Goal: Obtain resource: Download file/media

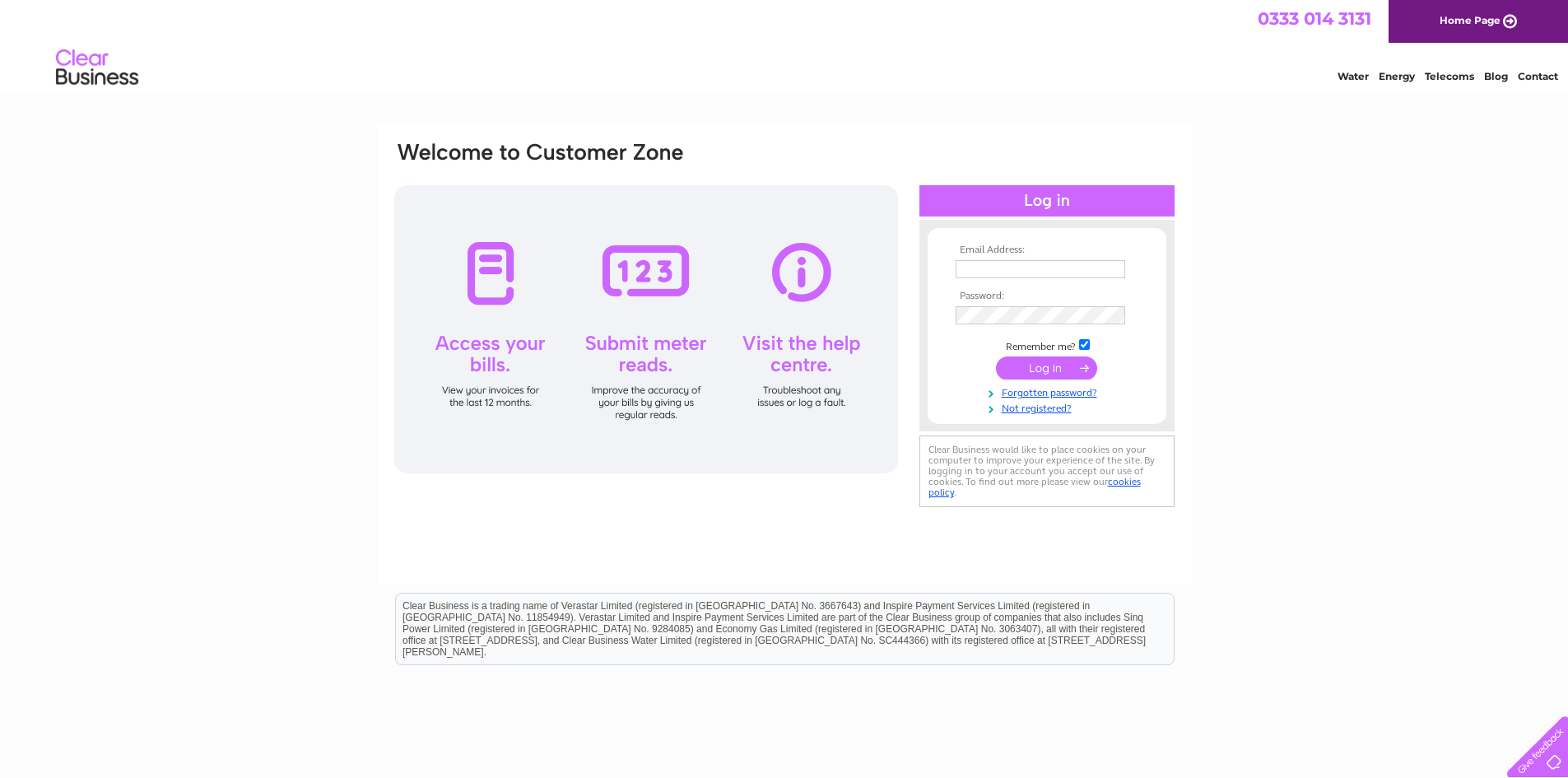
type input "[EMAIL_ADDRESS][DOMAIN_NAME]"
click at [1052, 368] on input "submit" at bounding box center [1047, 368] width 101 height 23
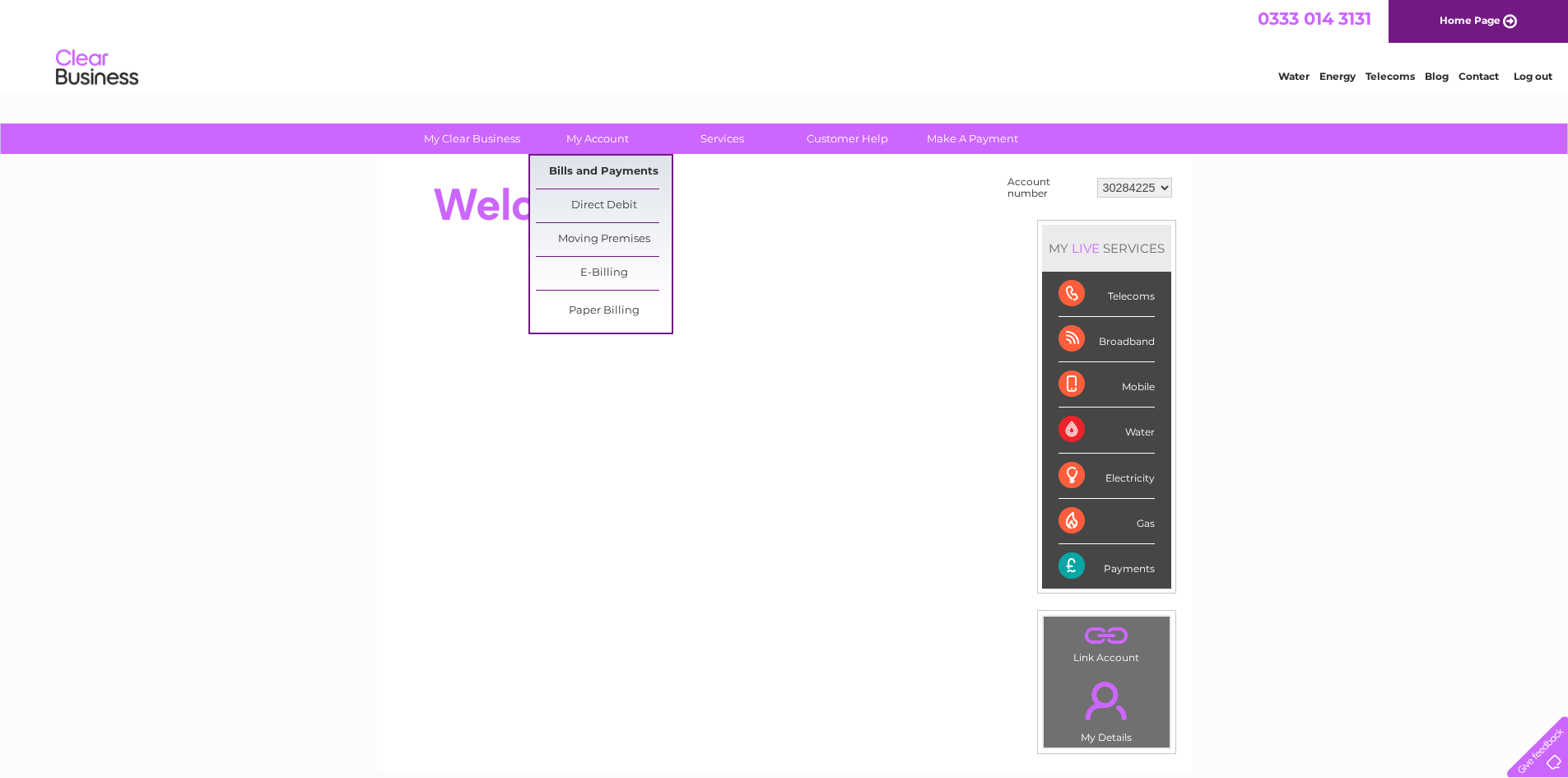
click at [608, 167] on link "Bills and Payments" at bounding box center [604, 172] width 136 height 33
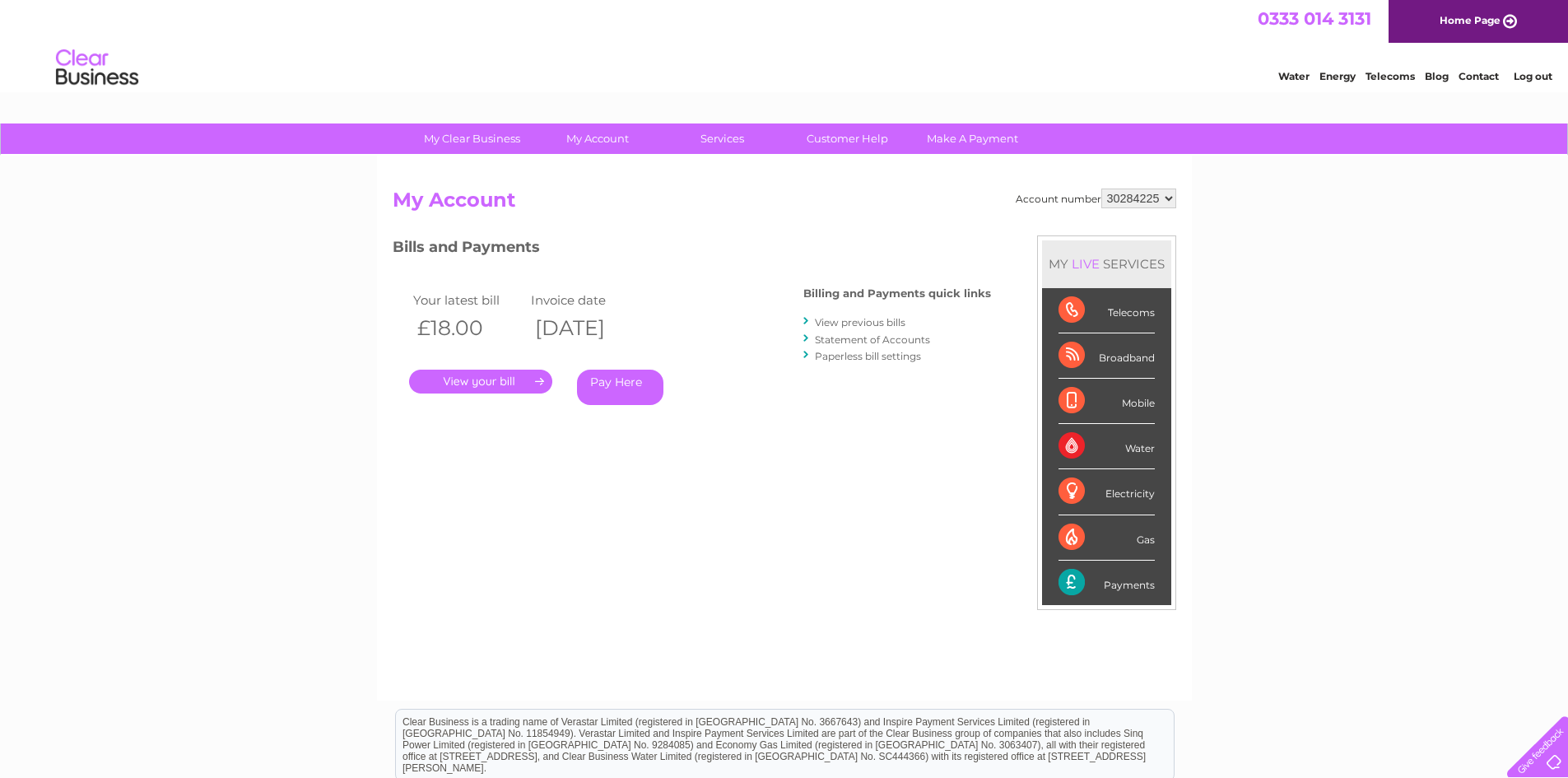
click at [512, 382] on link "." at bounding box center [481, 381] width 143 height 24
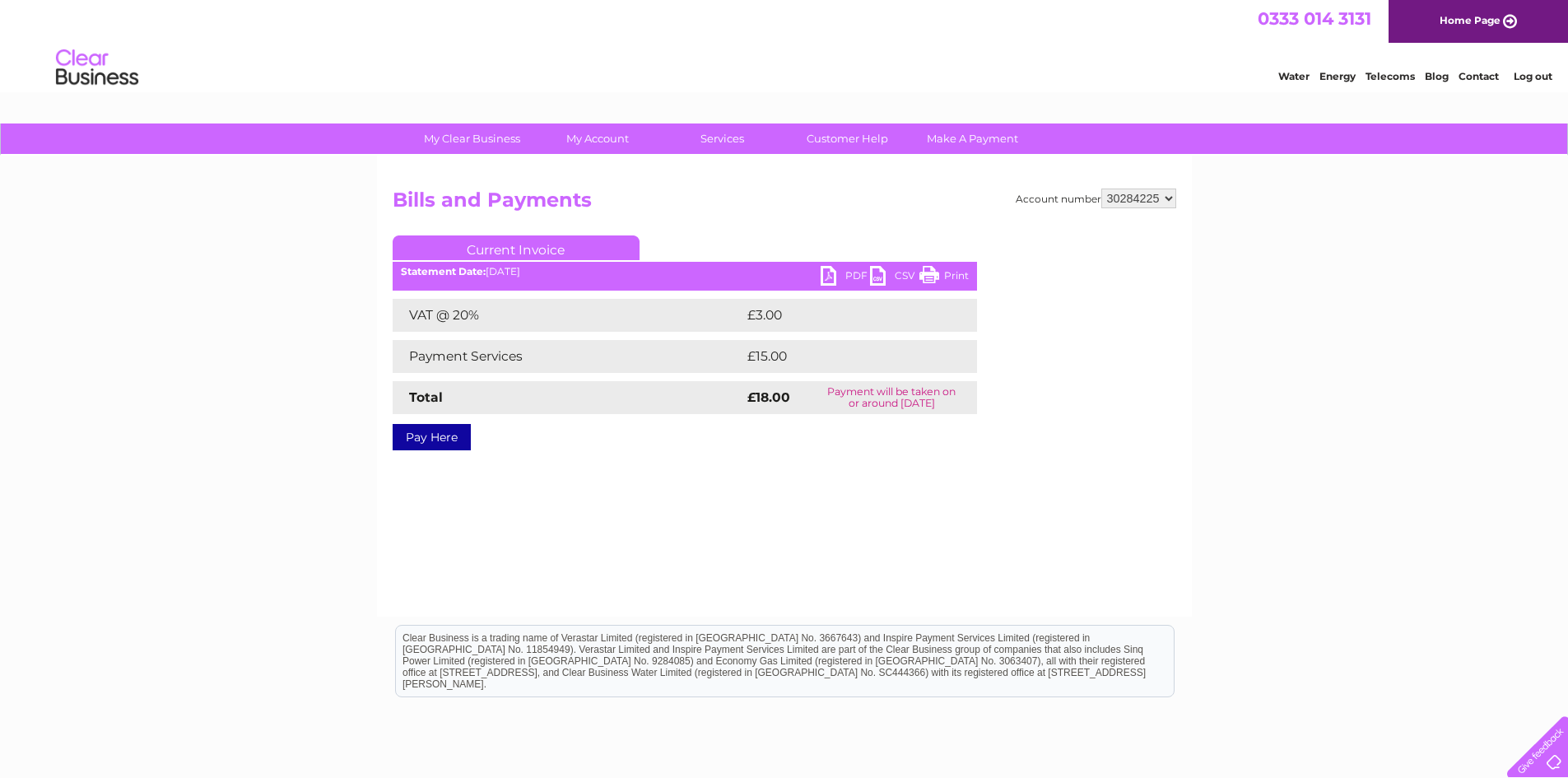
drag, startPoint x: 932, startPoint y: 280, endPoint x: 1301, endPoint y: 56, distance: 431.7
click at [932, 280] on link "Print" at bounding box center [944, 278] width 50 height 24
click at [830, 272] on link "PDF" at bounding box center [845, 278] width 50 height 24
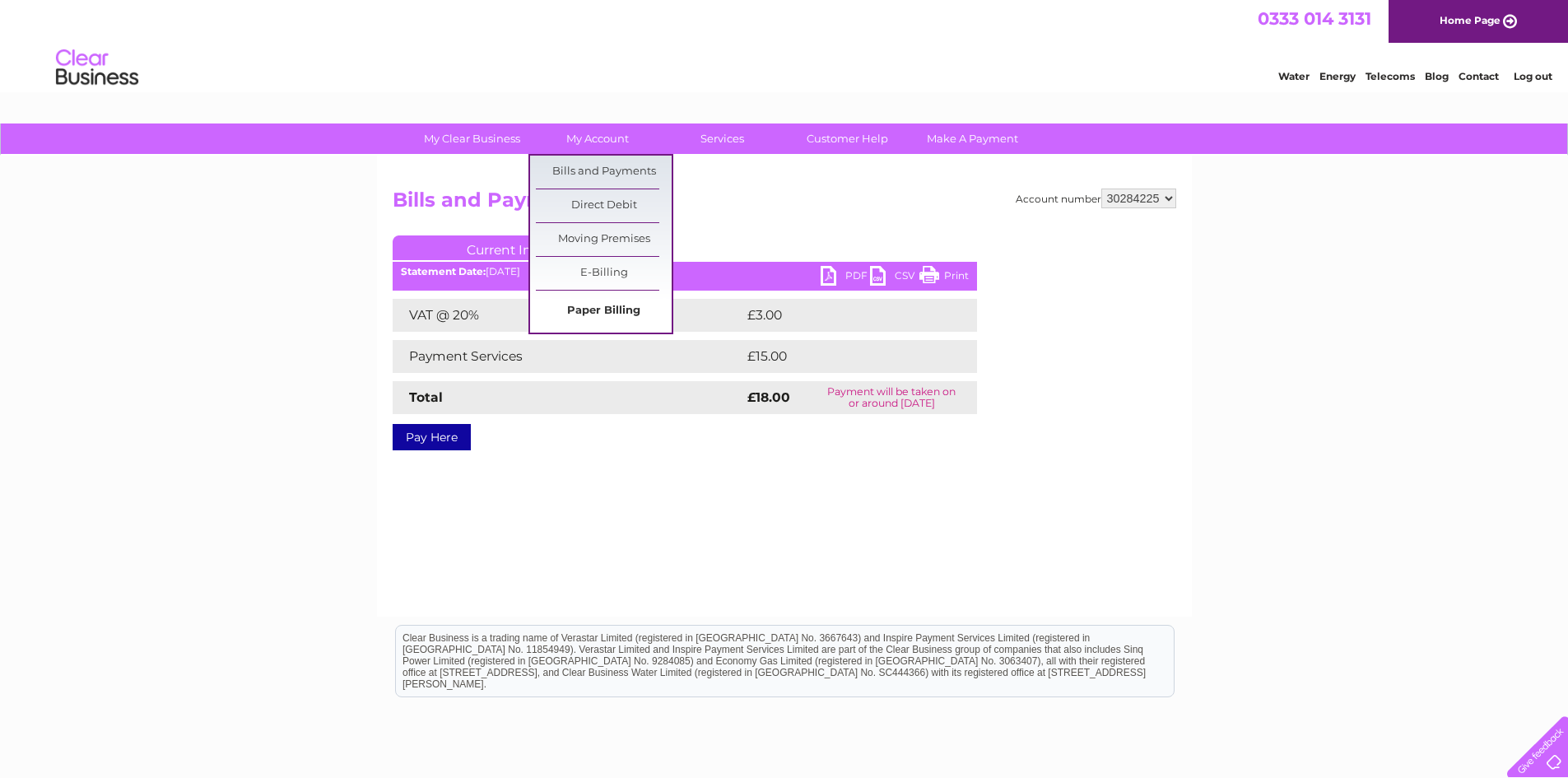
click at [615, 305] on link "Paper Billing" at bounding box center [604, 312] width 136 height 33
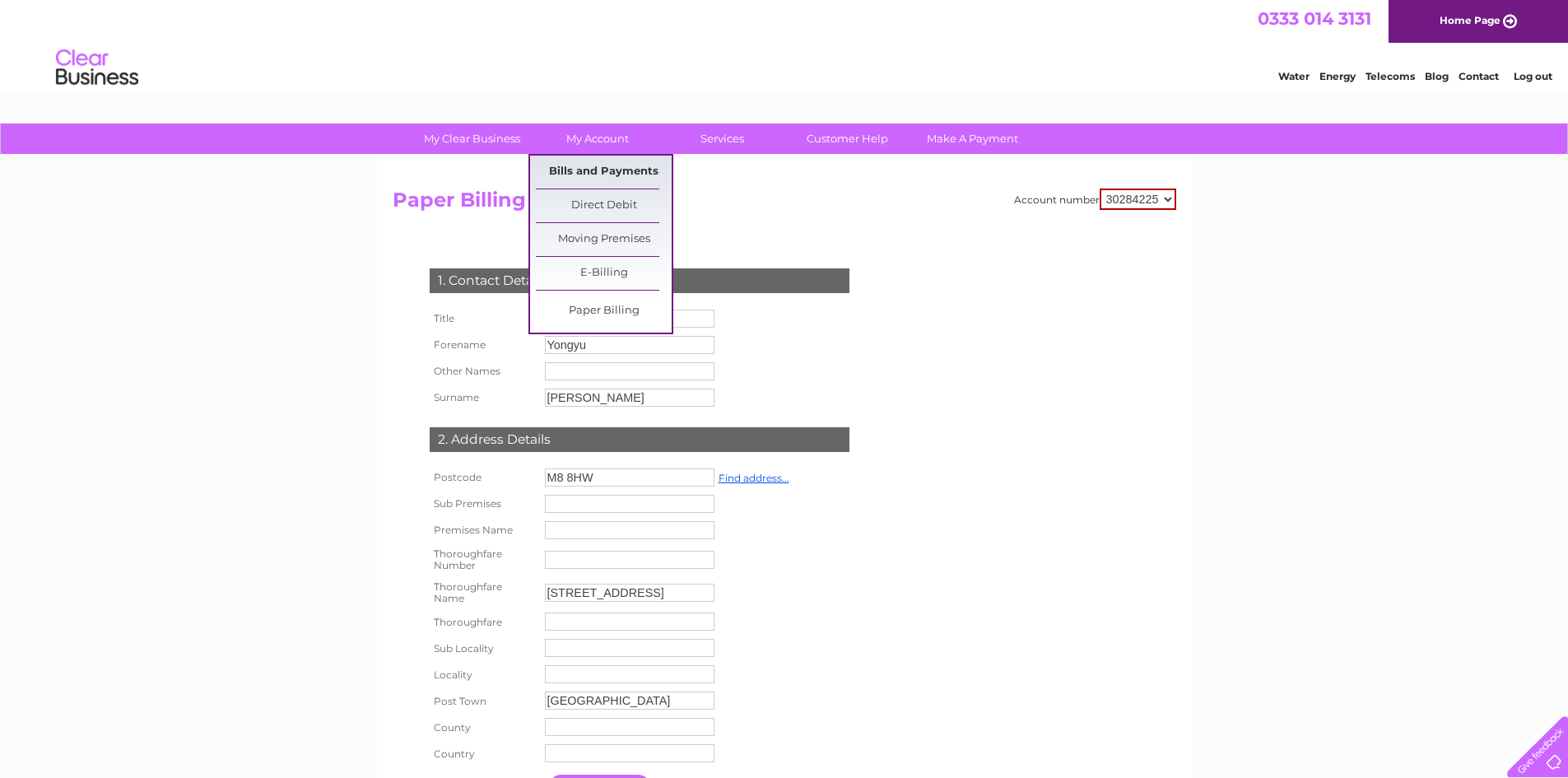
click at [606, 164] on link "Bills and Payments" at bounding box center [604, 172] width 136 height 33
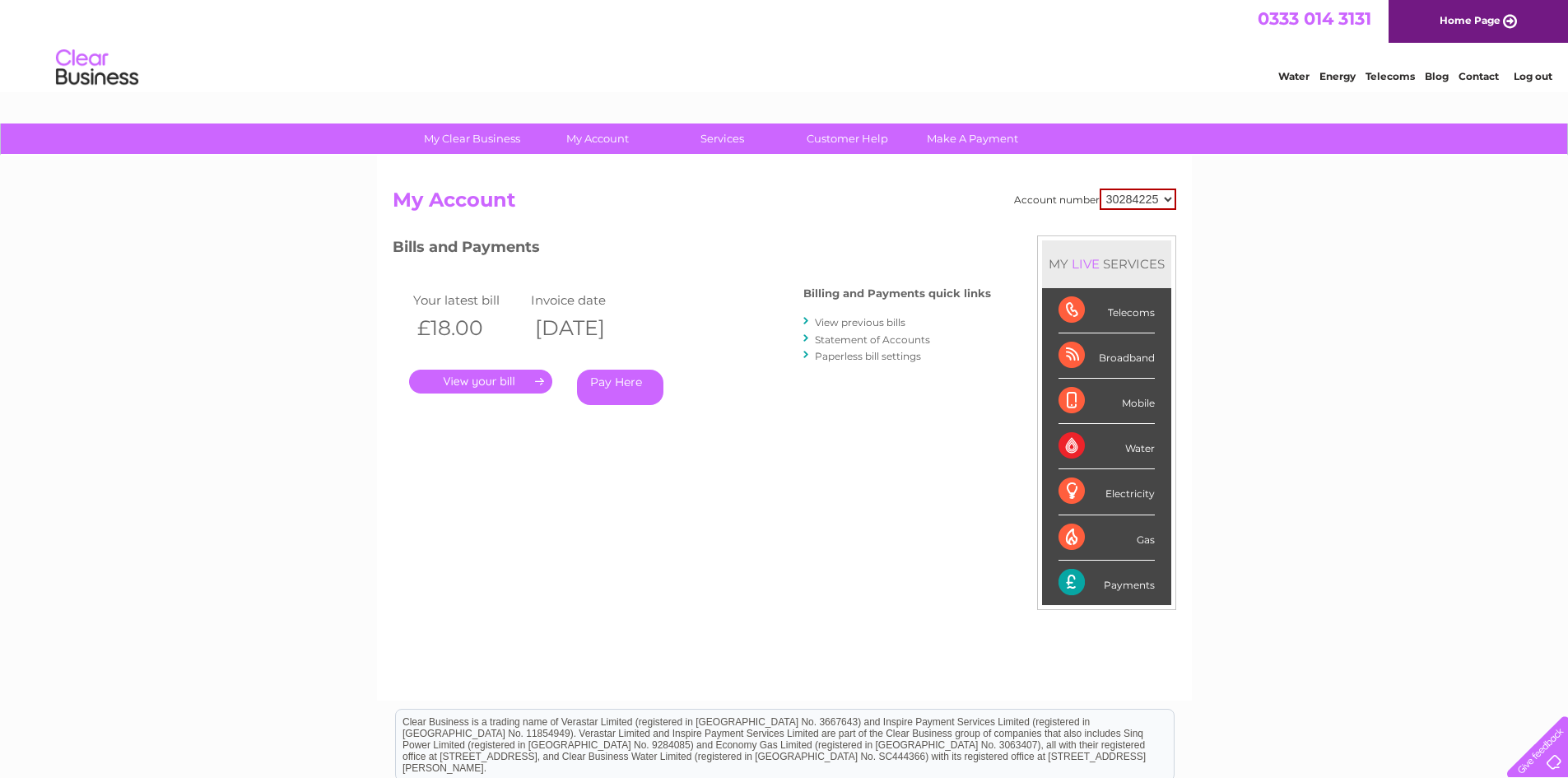
click at [501, 382] on link "." at bounding box center [481, 381] width 143 height 24
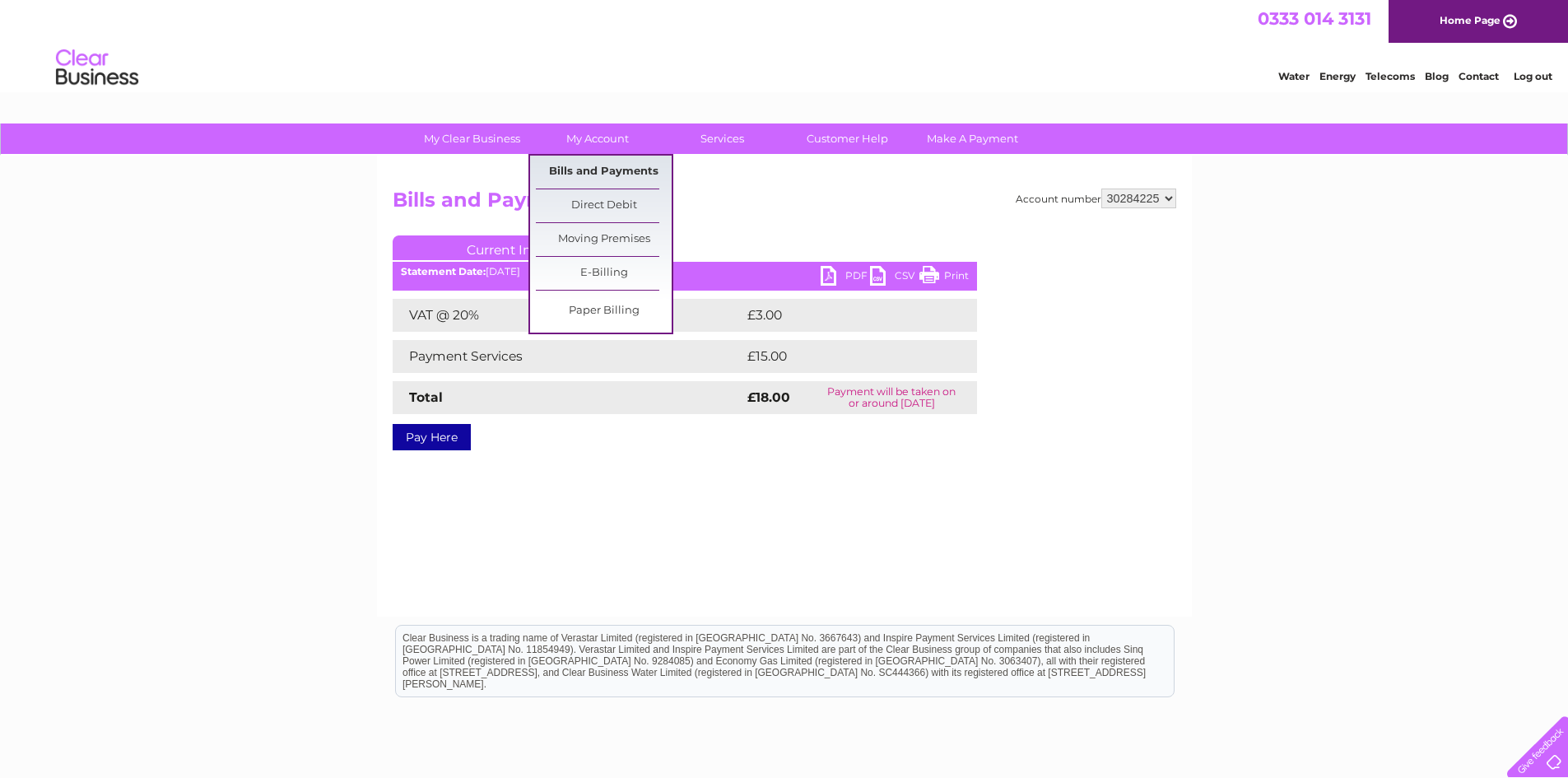
click at [605, 173] on link "Bills and Payments" at bounding box center [604, 172] width 136 height 33
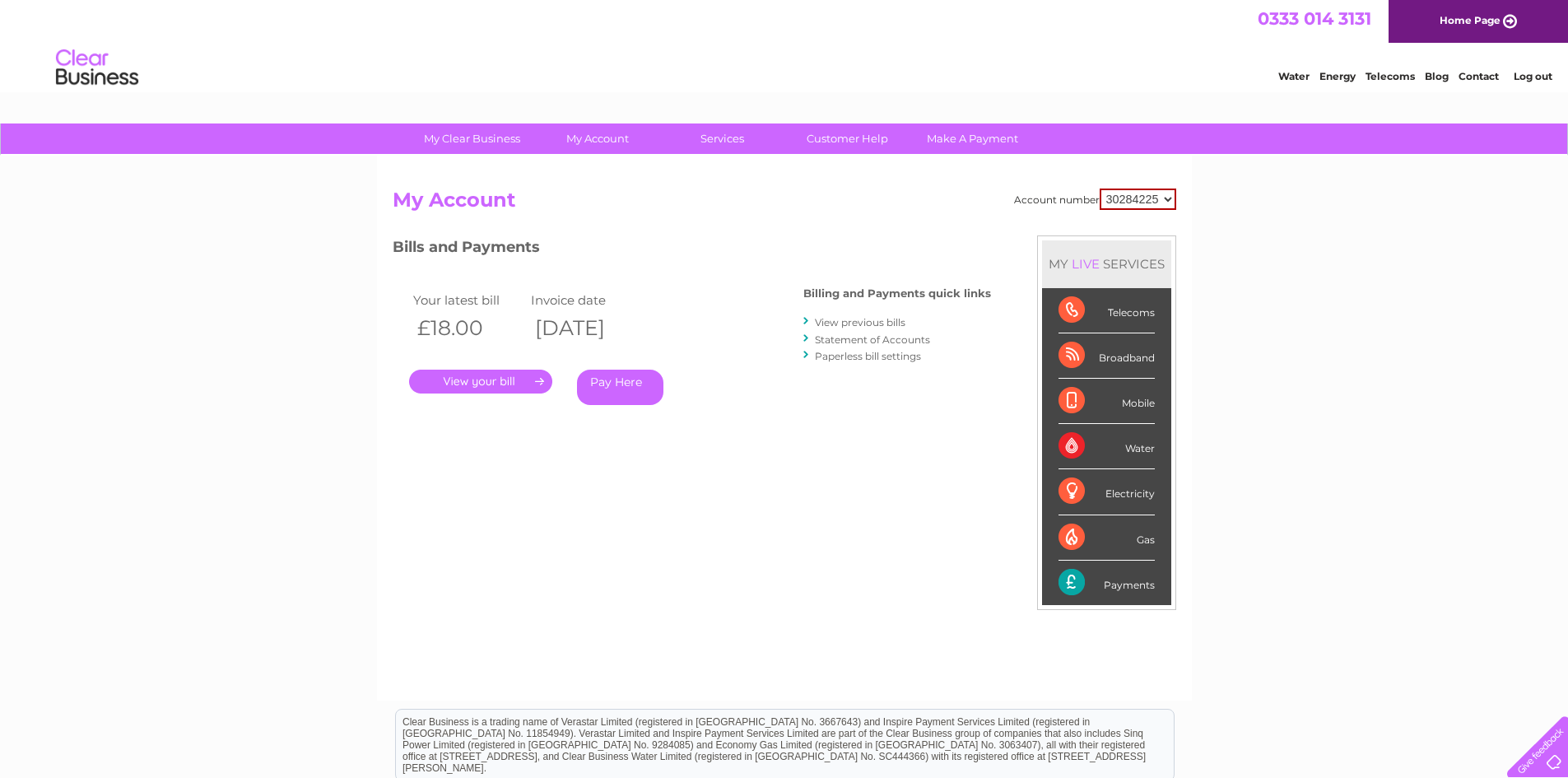
click at [862, 320] on link "View previous bills" at bounding box center [861, 322] width 91 height 12
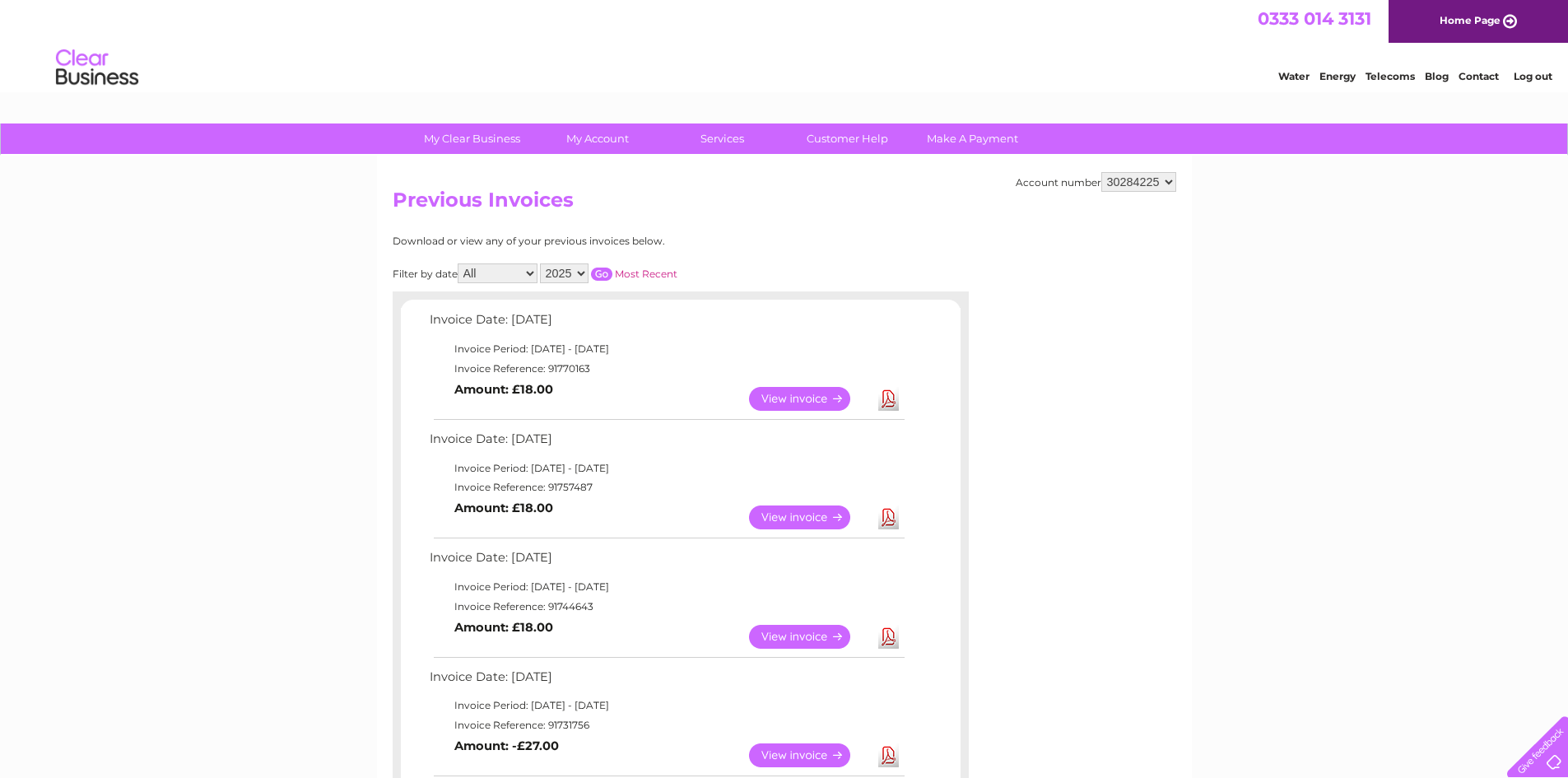
click at [806, 403] on link "View" at bounding box center [809, 398] width 121 height 24
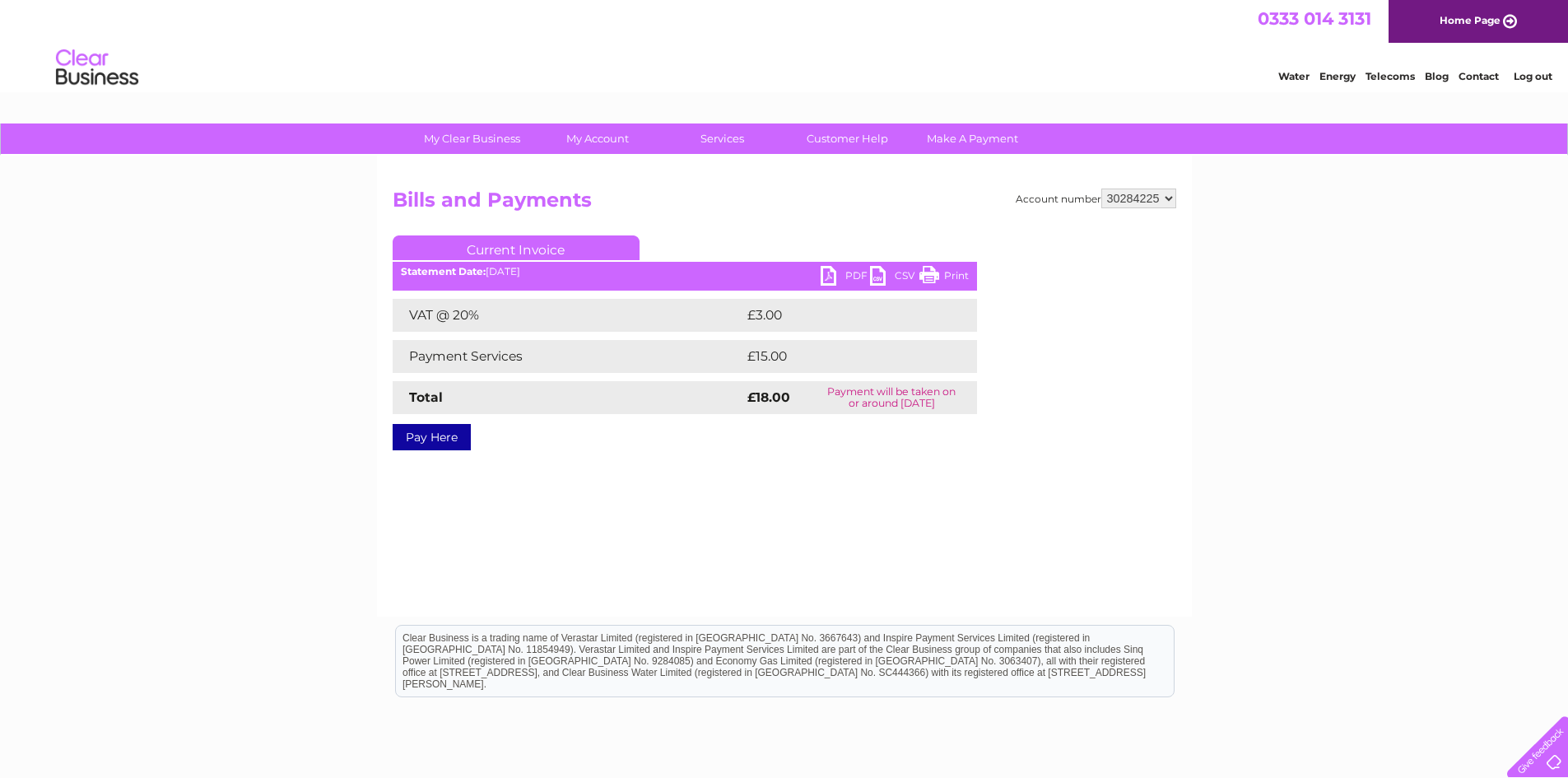
click at [834, 275] on link "PDF" at bounding box center [845, 278] width 50 height 24
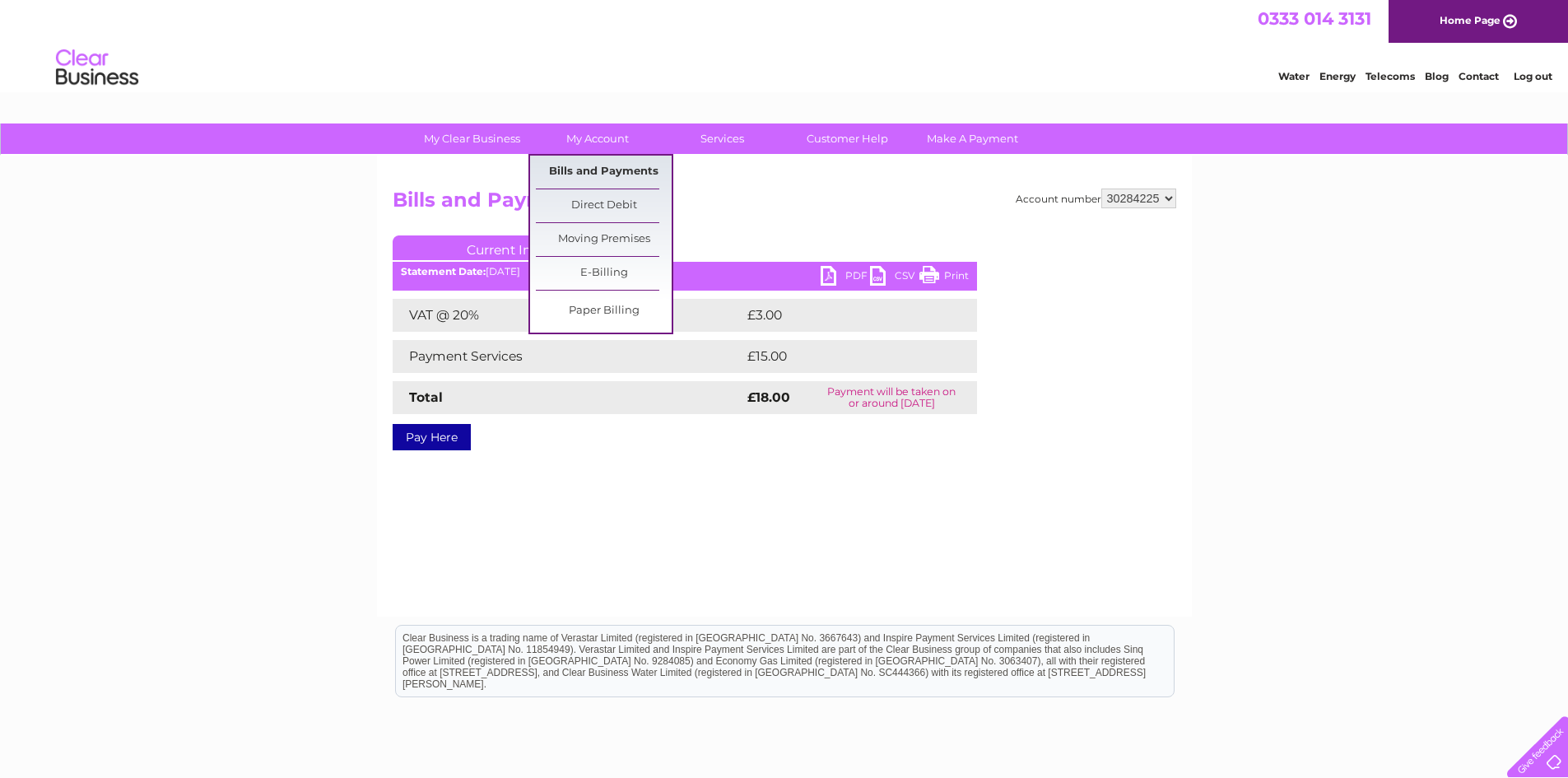
click at [587, 169] on link "Bills and Payments" at bounding box center [604, 172] width 136 height 33
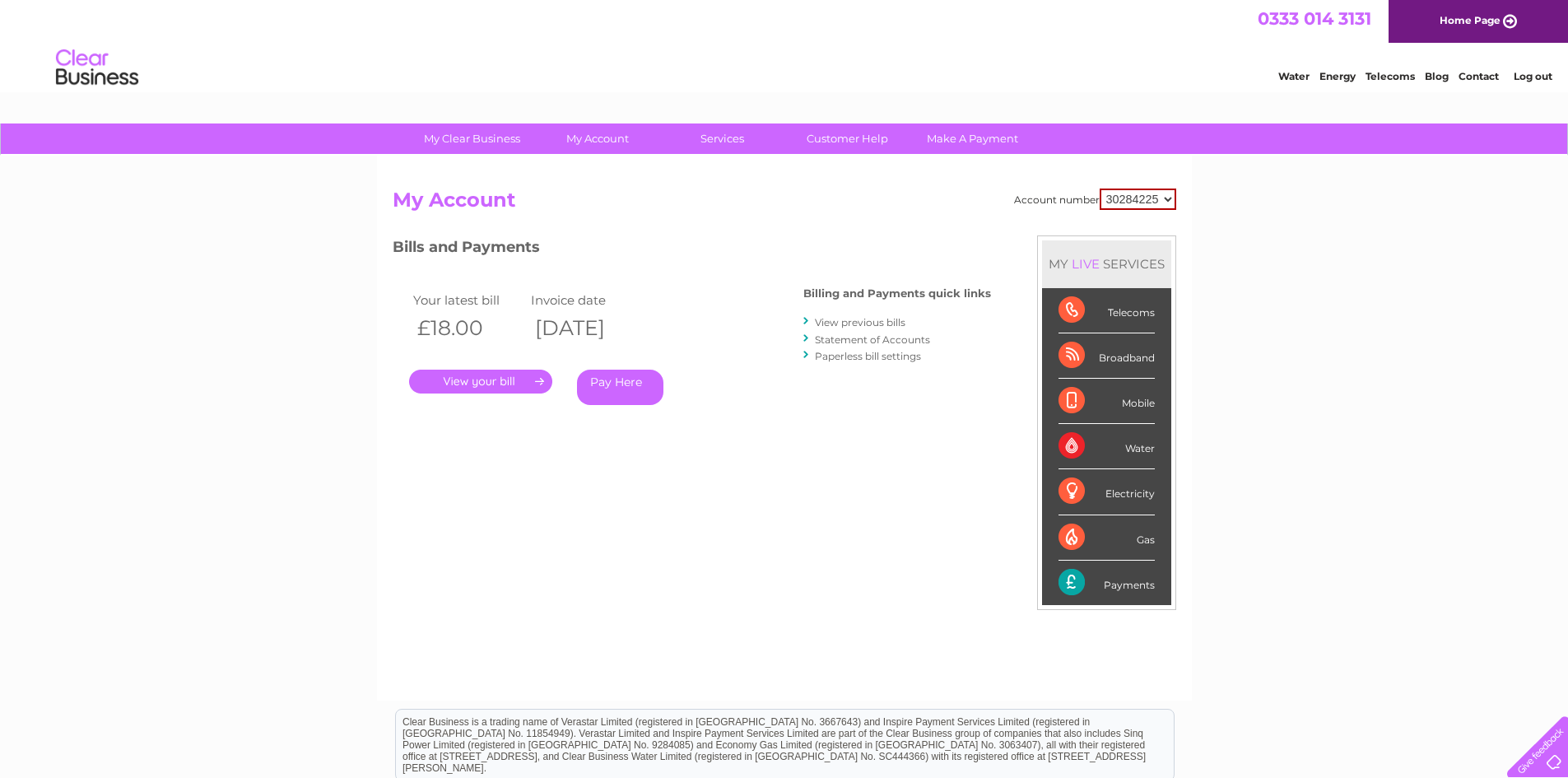
click at [469, 380] on link "." at bounding box center [481, 381] width 143 height 24
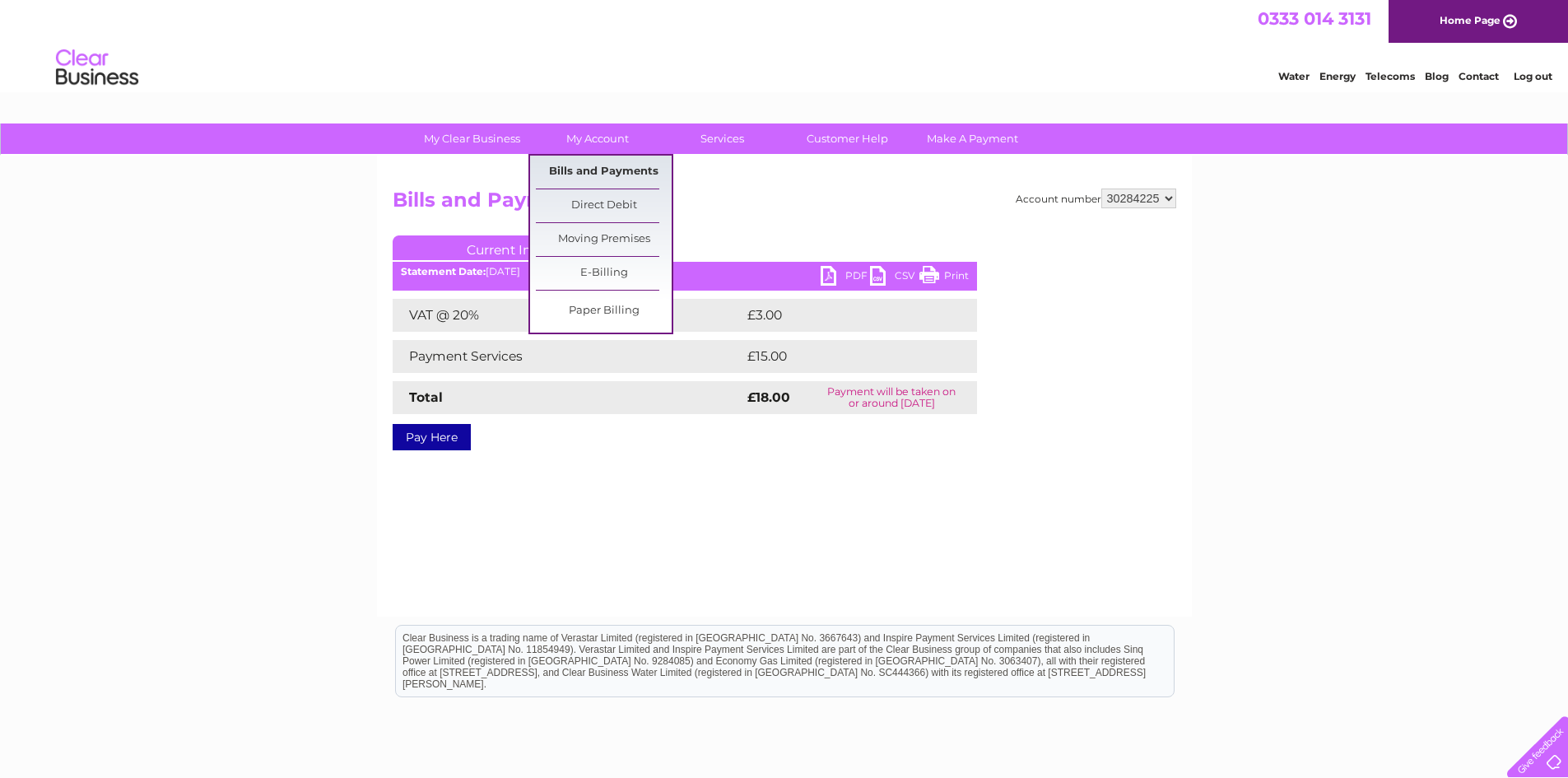
click at [593, 166] on link "Bills and Payments" at bounding box center [604, 172] width 136 height 33
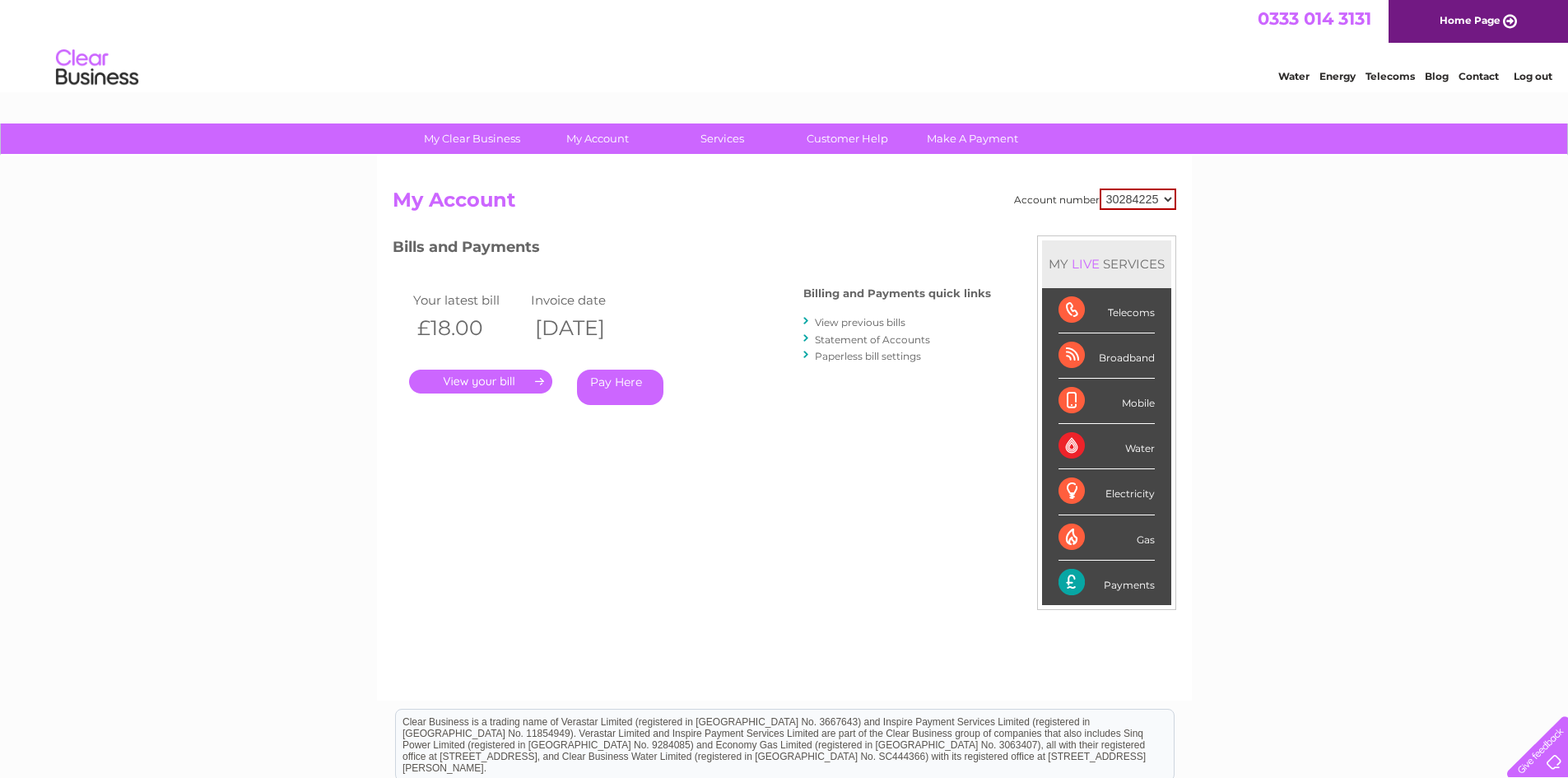
click at [867, 324] on link "View previous bills" at bounding box center [861, 322] width 91 height 12
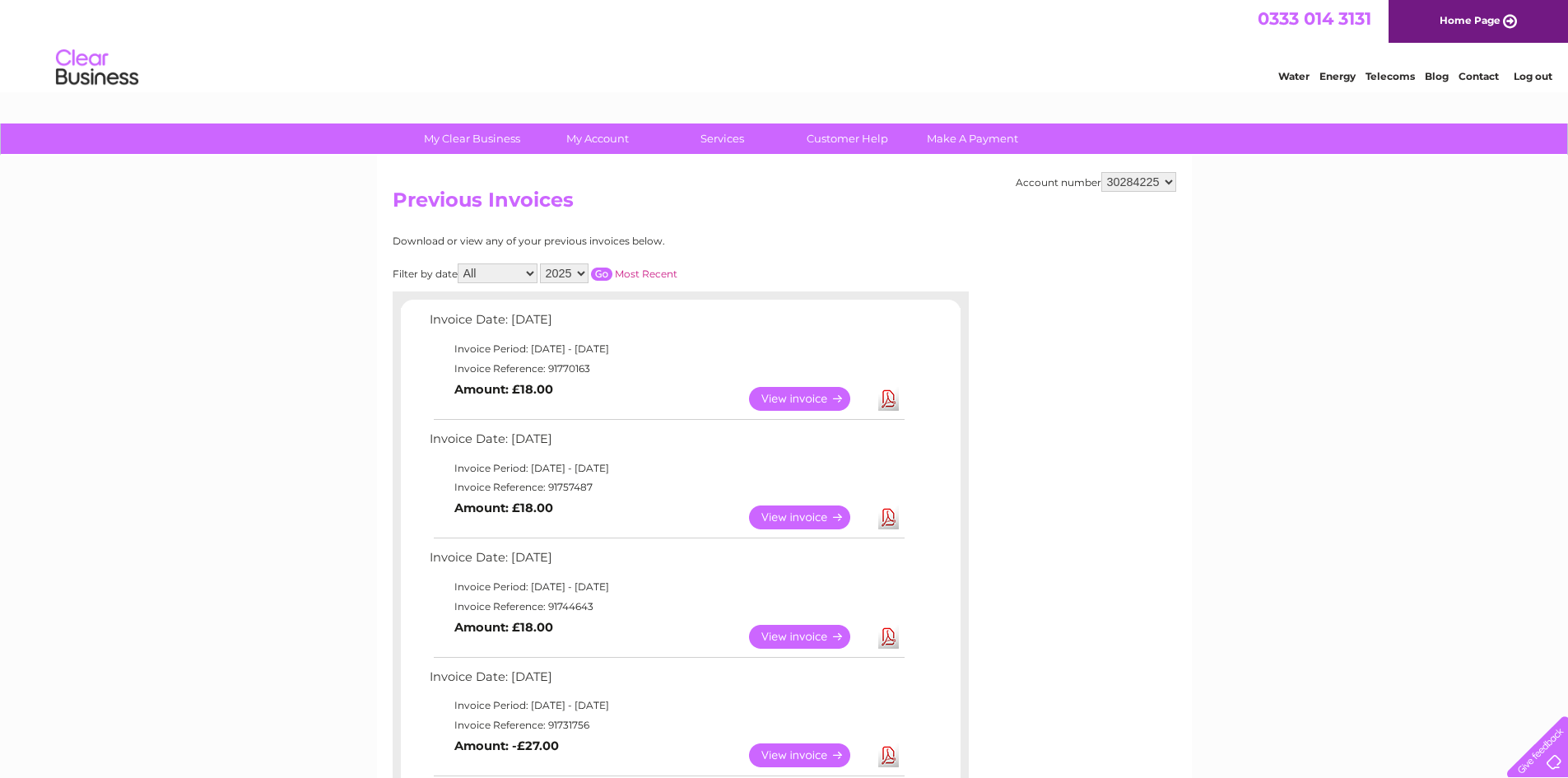
click at [888, 515] on link "Download" at bounding box center [889, 517] width 21 height 24
click at [889, 638] on link "Download" at bounding box center [889, 637] width 21 height 24
